Goal: Task Accomplishment & Management: Use online tool/utility

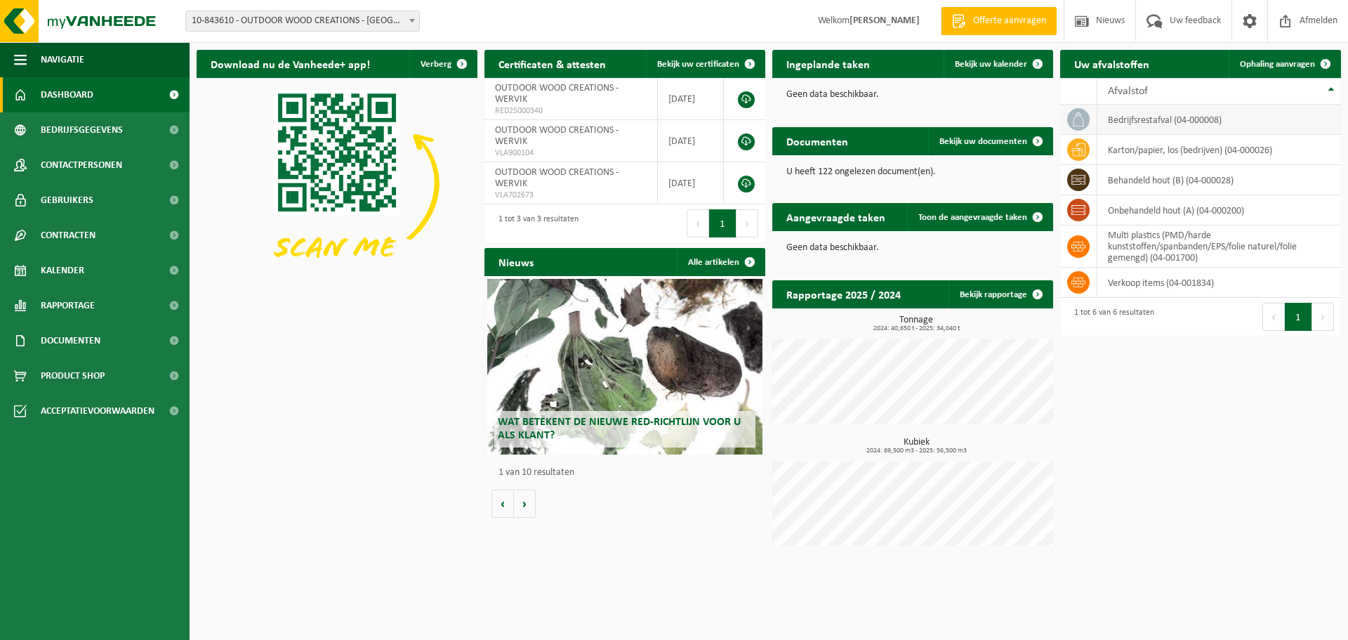
click at [1073, 118] on icon at bounding box center [1078, 119] width 14 height 14
click at [1272, 55] on link "Ophaling aanvragen" at bounding box center [1284, 64] width 111 height 28
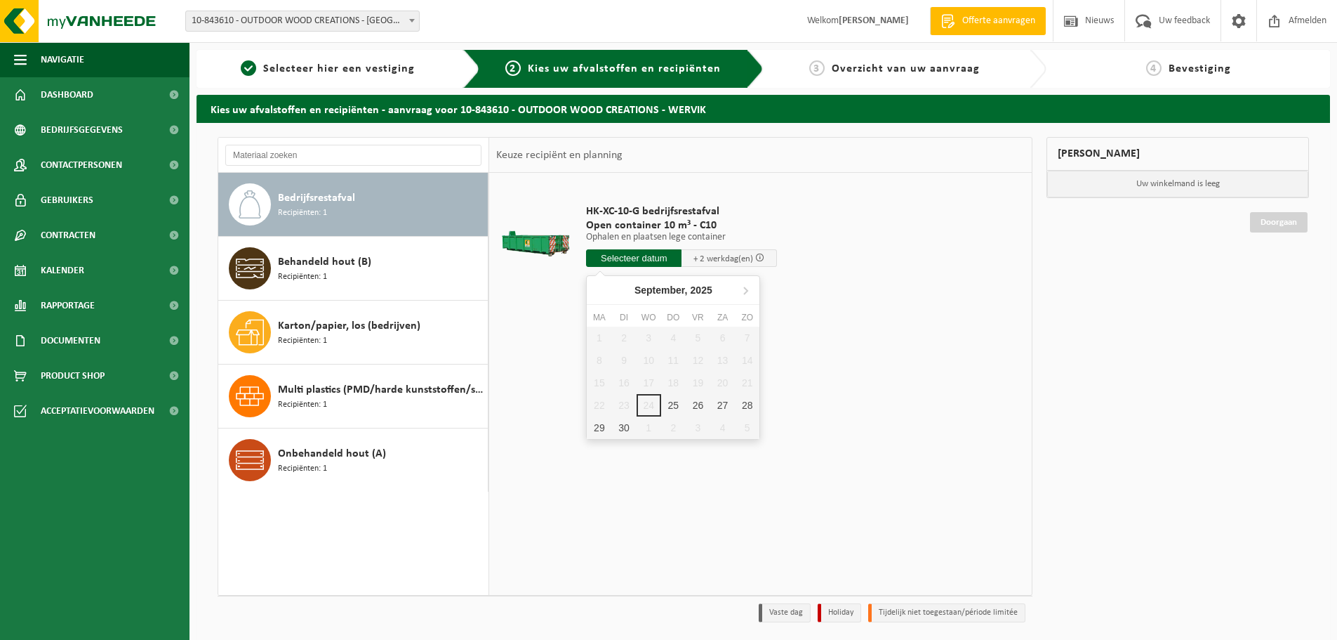
click at [646, 263] on input "text" at bounding box center [633, 258] width 95 height 18
click at [674, 402] on div "25" at bounding box center [673, 405] width 25 height 22
type input "Van 2025-09-25"
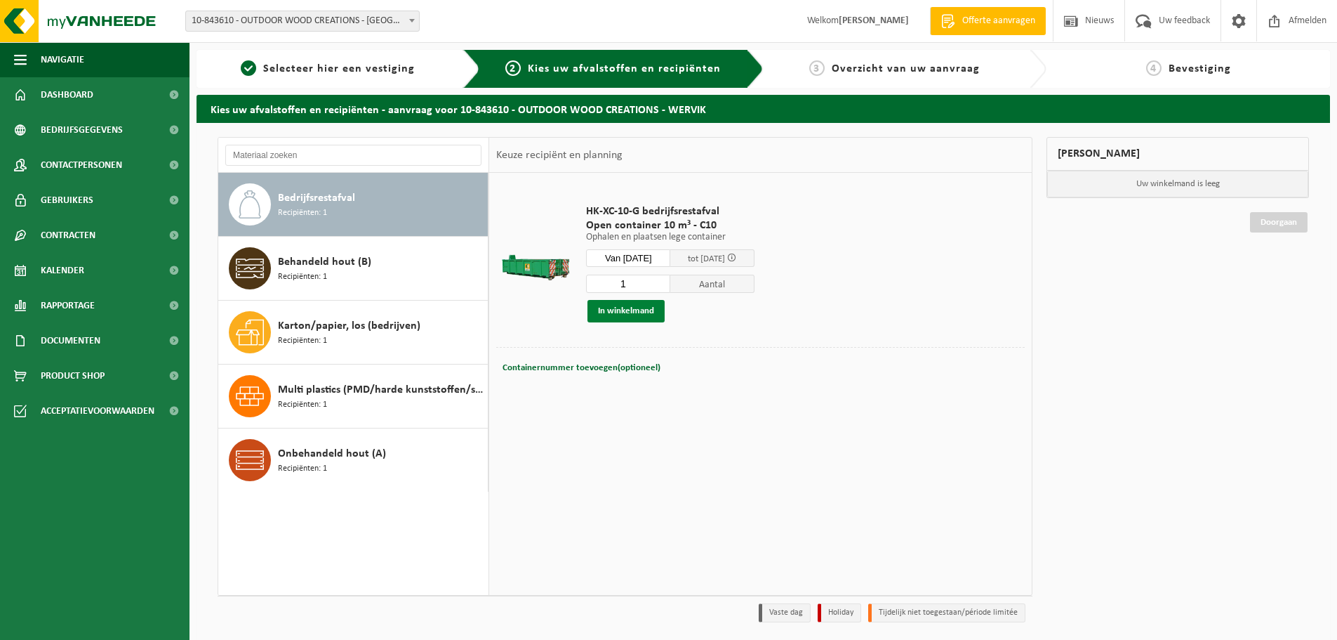
click at [642, 315] on button "In winkelmand" at bounding box center [626, 311] width 77 height 22
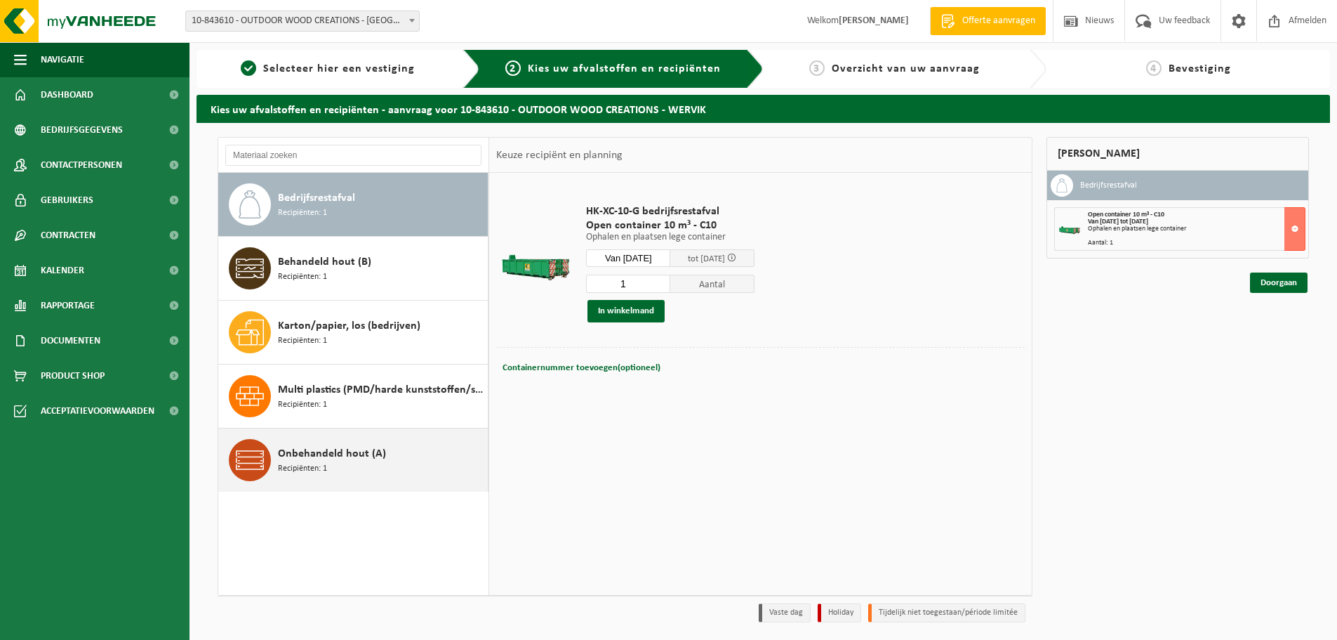
click at [288, 450] on span "Onbehandeld hout (A)" at bounding box center [332, 453] width 108 height 17
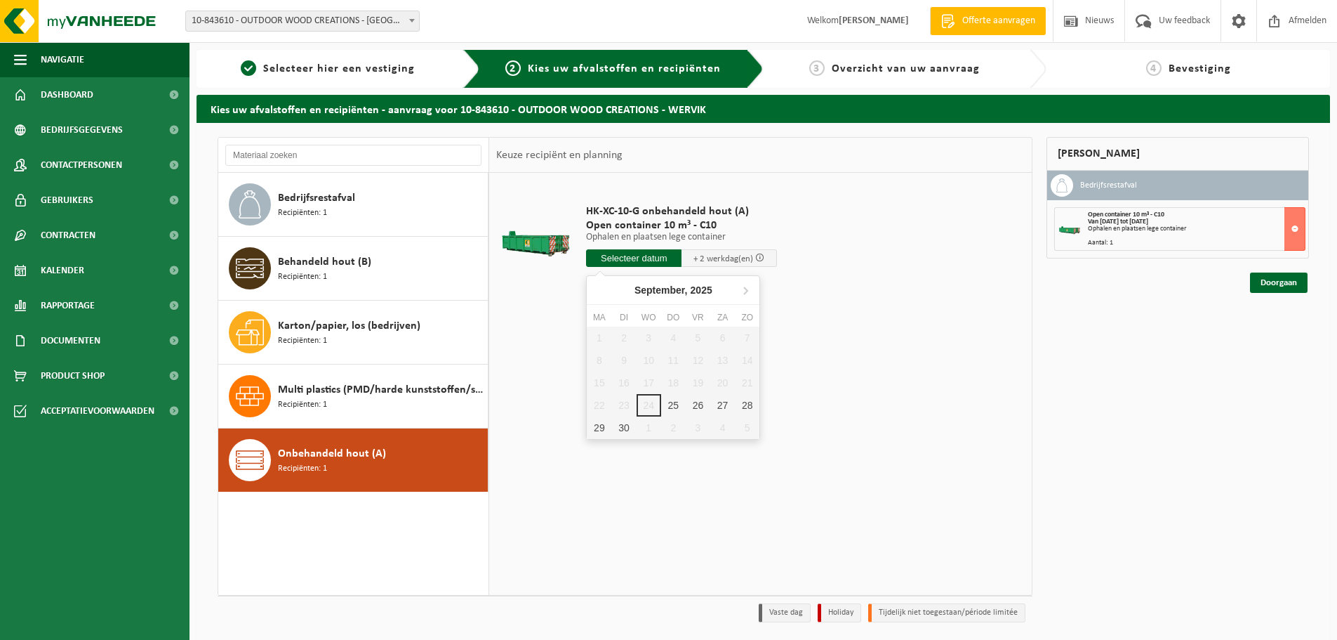
click at [652, 253] on input "text" at bounding box center [633, 258] width 95 height 18
click at [668, 402] on div "25" at bounding box center [673, 405] width 25 height 22
type input "Van 2025-09-25"
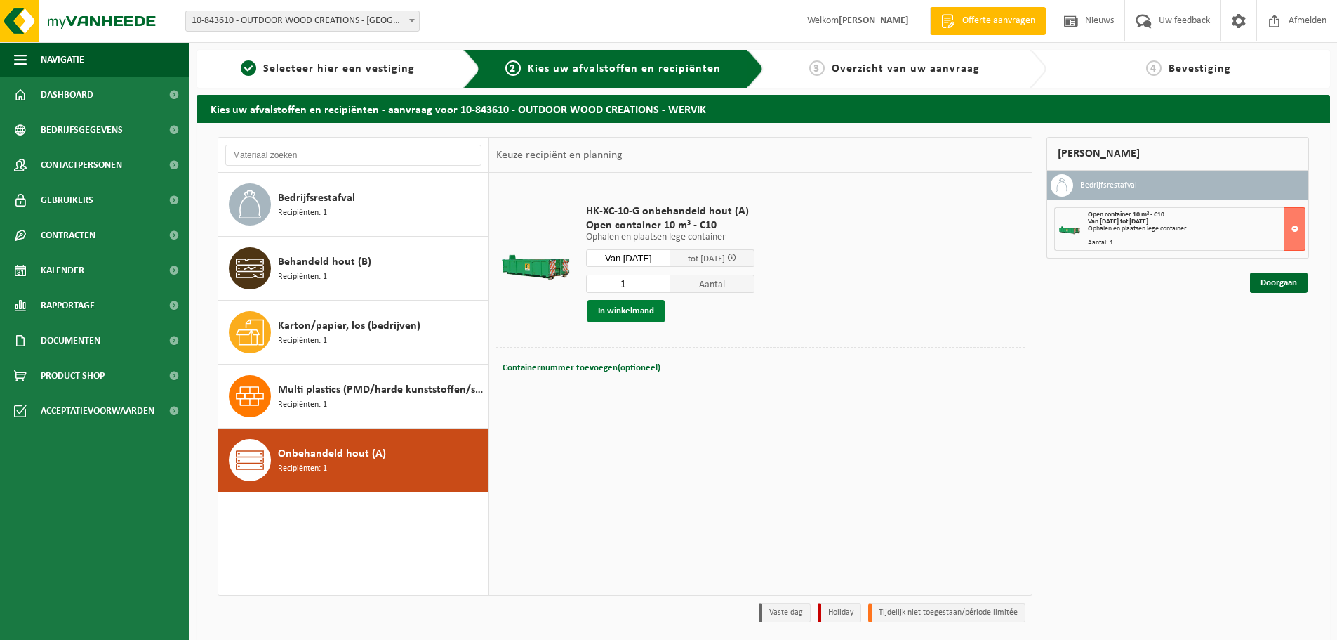
click at [595, 309] on button "In winkelmand" at bounding box center [626, 311] width 77 height 22
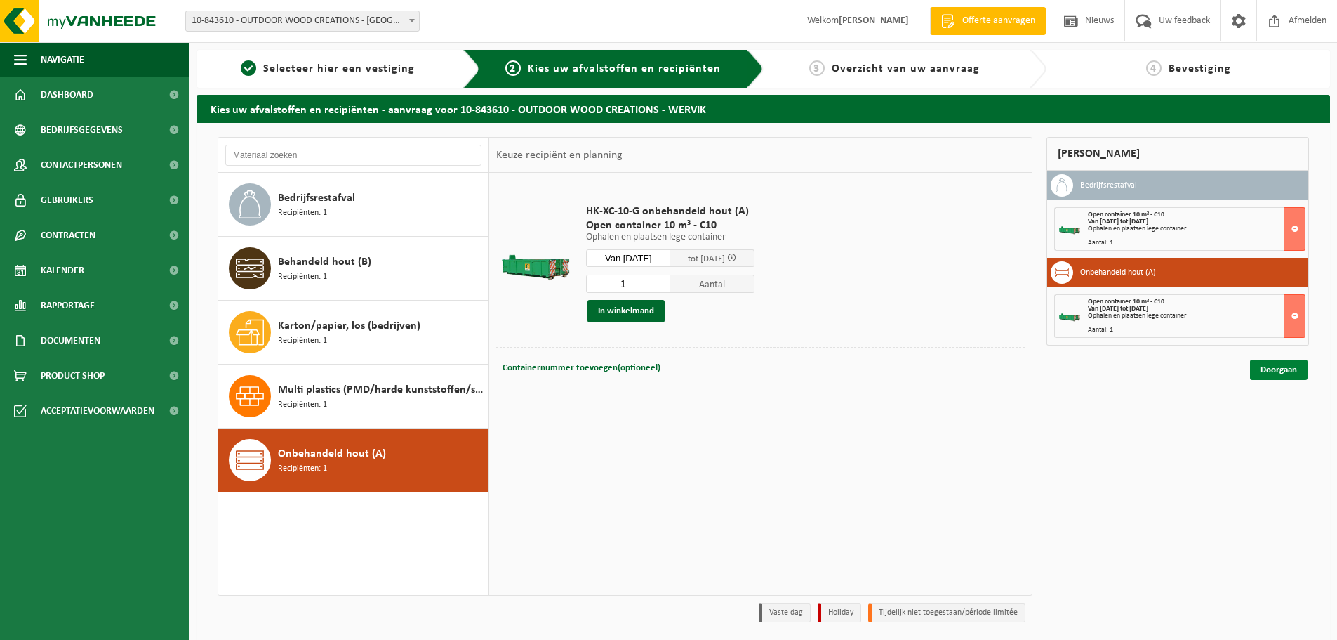
click at [1269, 364] on link "Doorgaan" at bounding box center [1279, 369] width 58 height 20
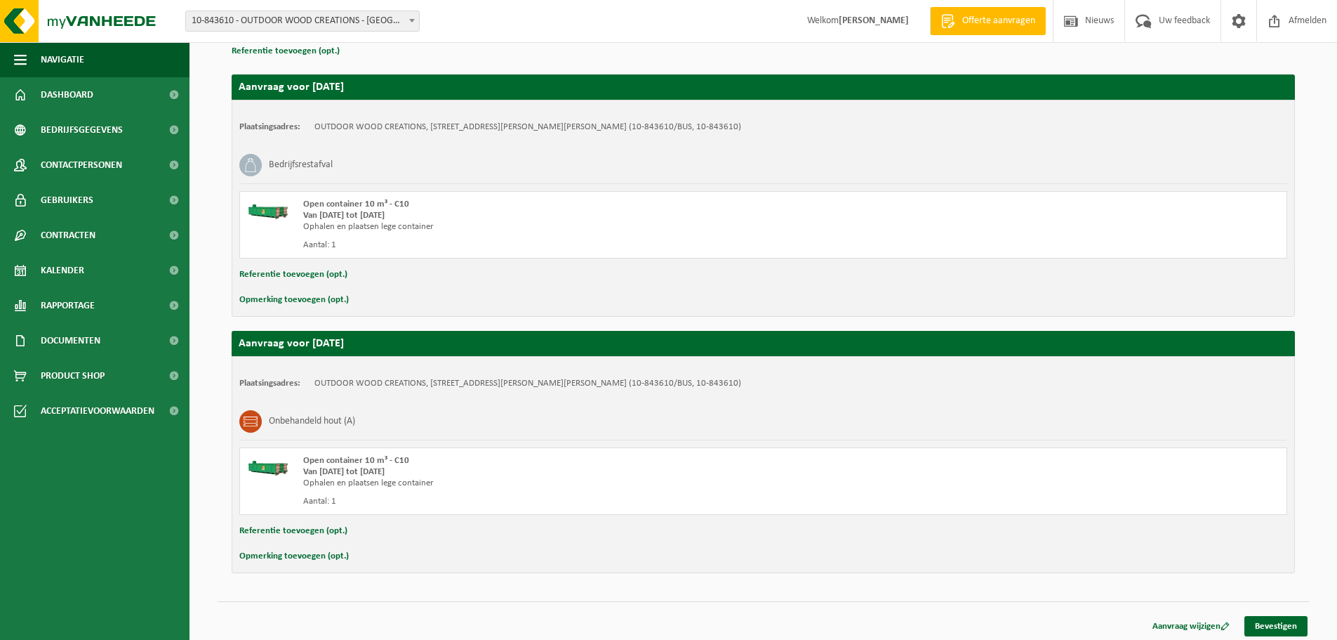
scroll to position [146, 0]
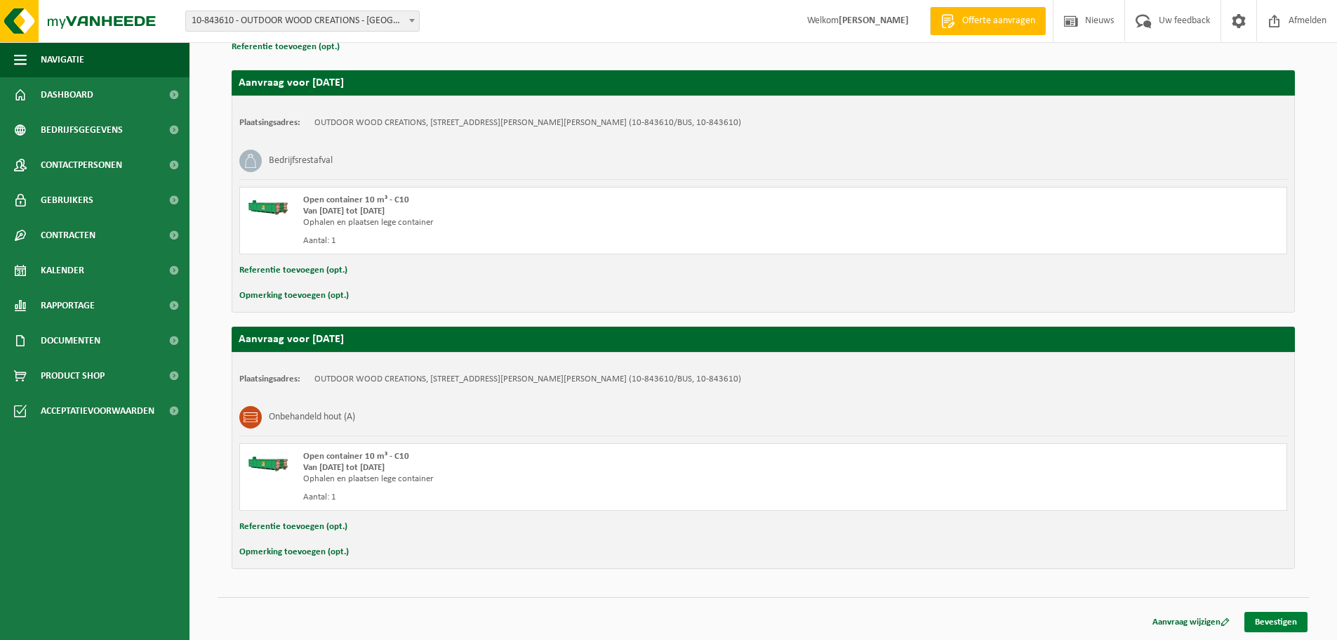
click at [1290, 619] on link "Bevestigen" at bounding box center [1276, 621] width 63 height 20
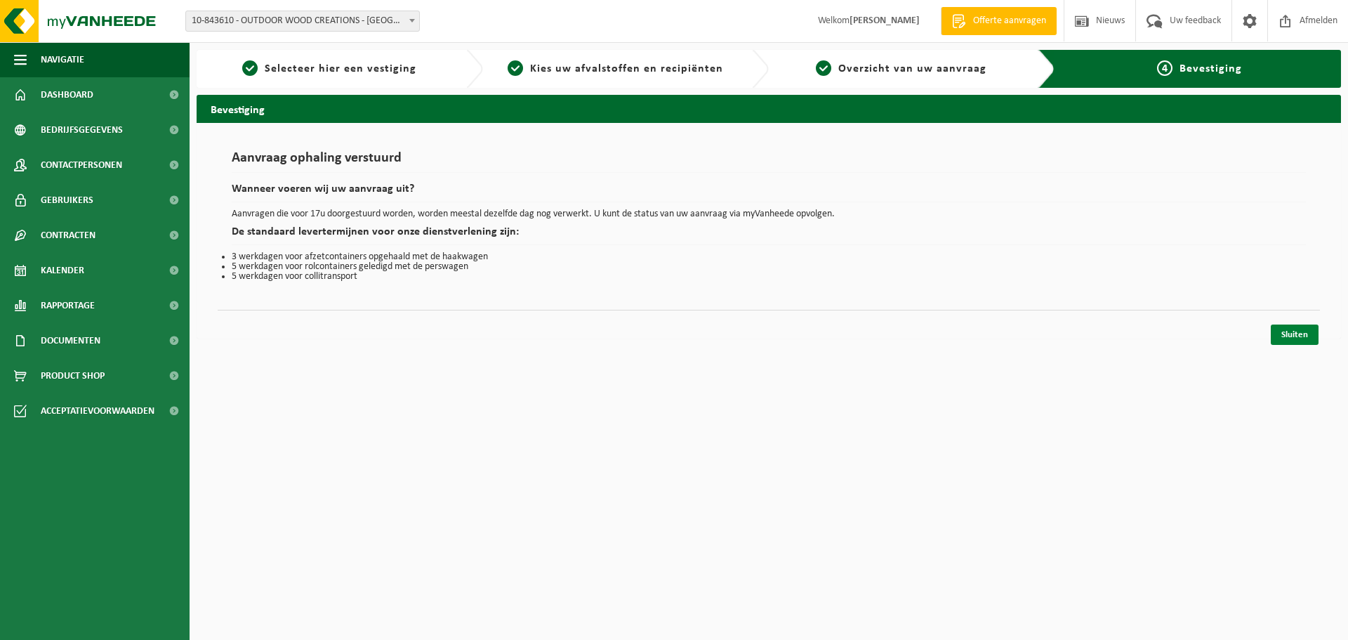
click at [1303, 334] on link "Sluiten" at bounding box center [1295, 334] width 48 height 20
